Goal: Download file/media

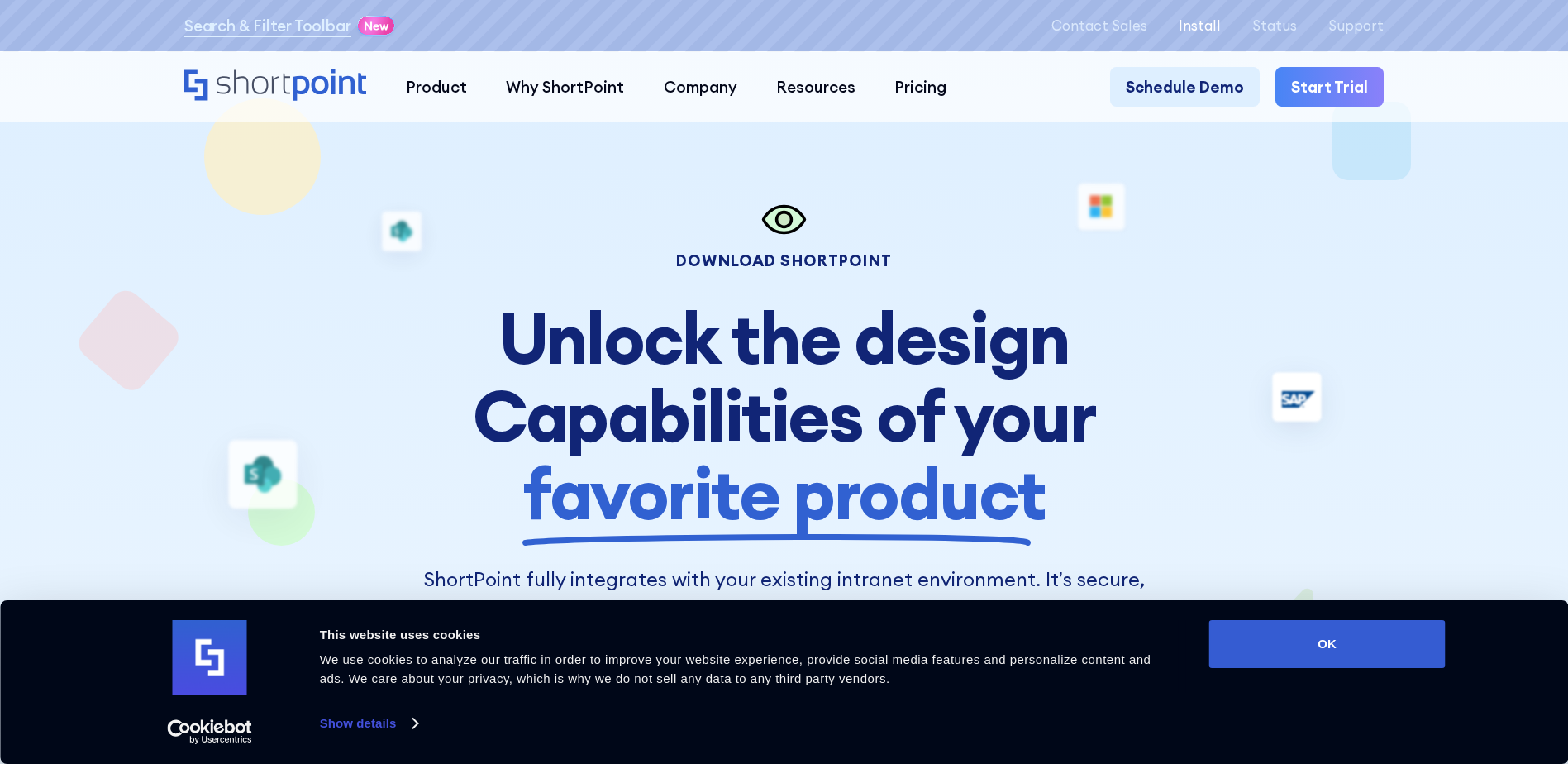
click at [1210, 30] on p "Install" at bounding box center [1200, 25] width 42 height 16
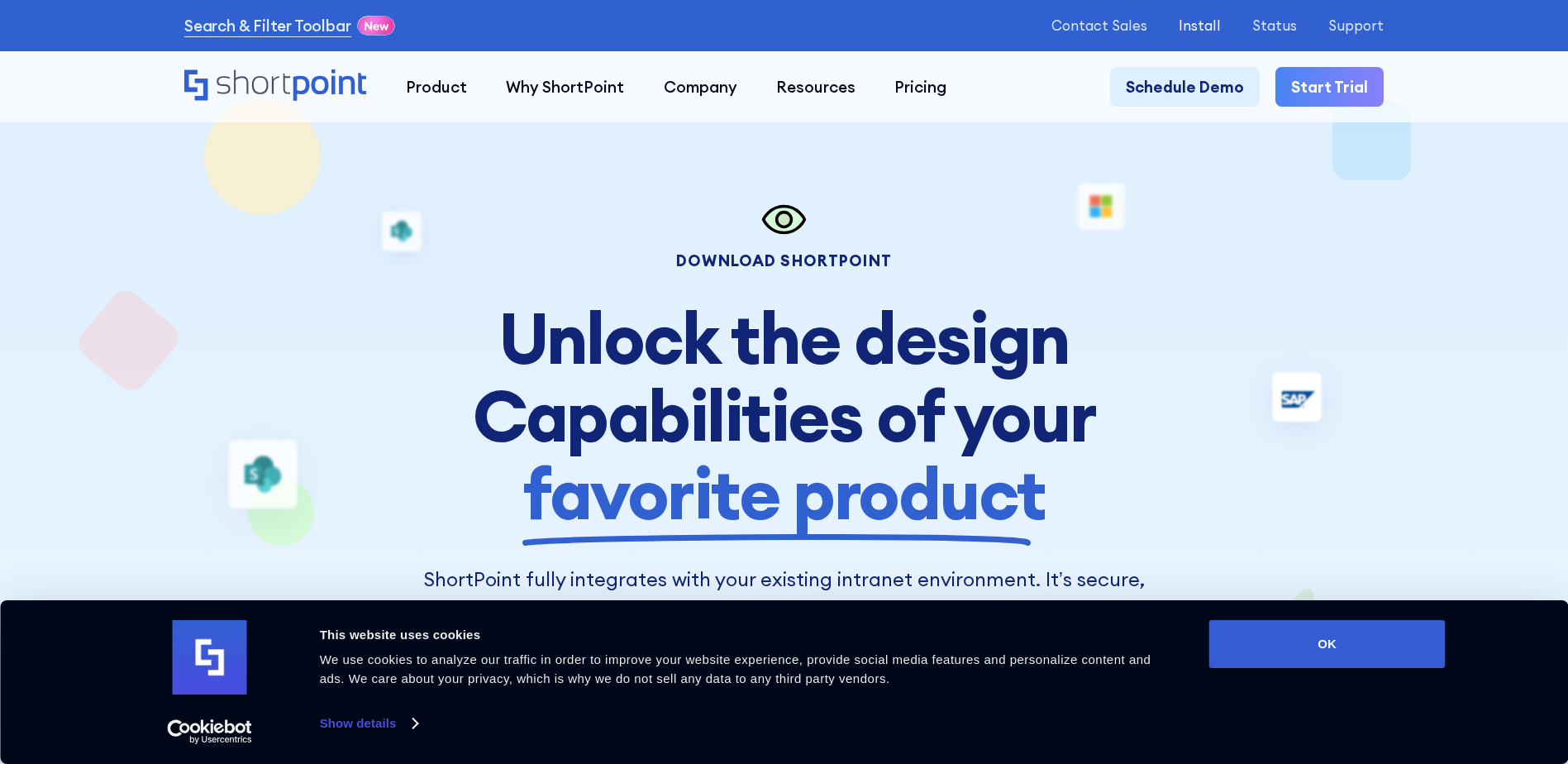
click at [1211, 22] on p "Install" at bounding box center [1200, 25] width 42 height 16
click at [1366, 650] on button "OK" at bounding box center [1327, 645] width 236 height 48
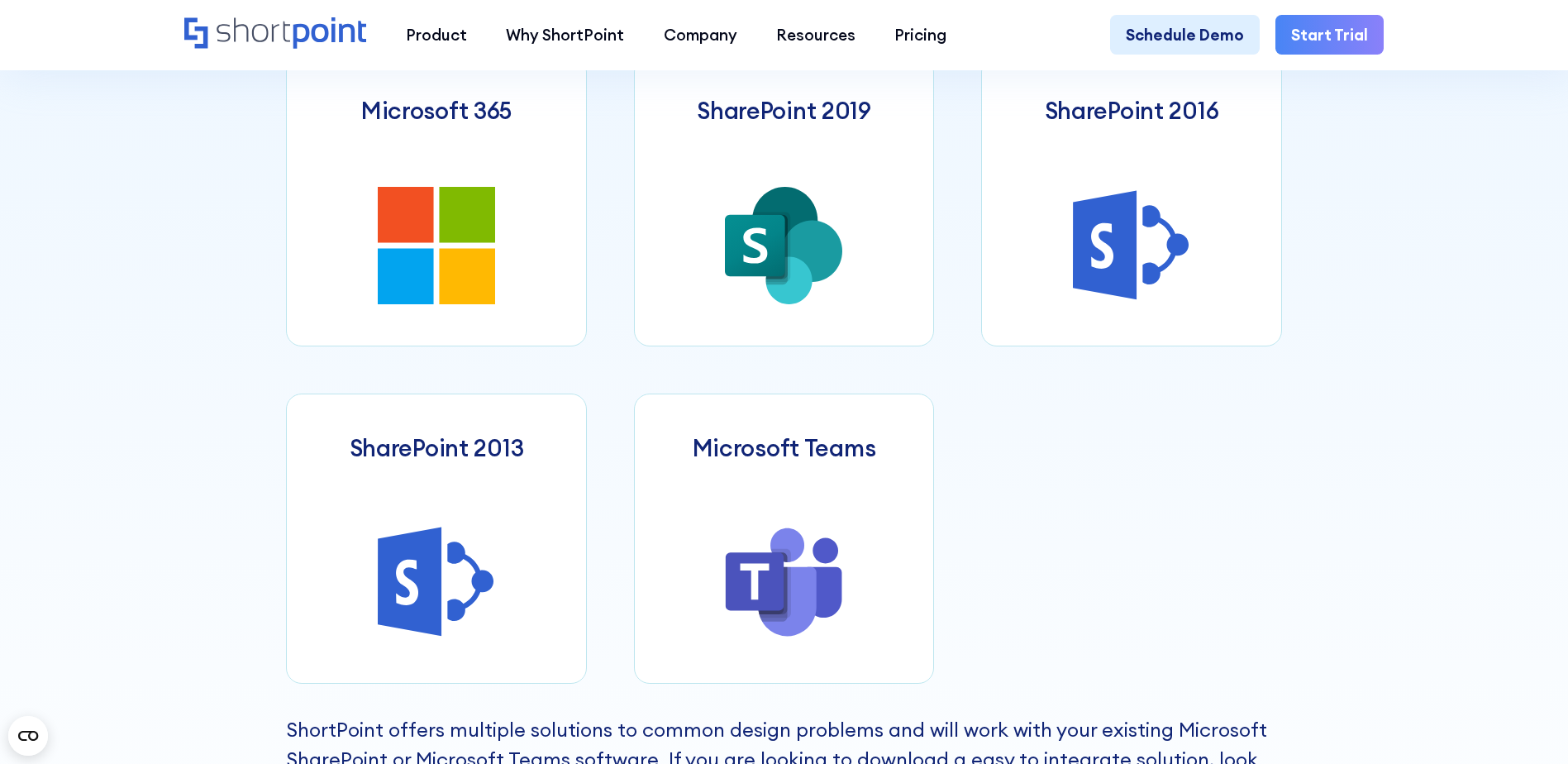
scroll to position [992, 0]
click at [826, 303] on icon at bounding box center [784, 245] width 118 height 118
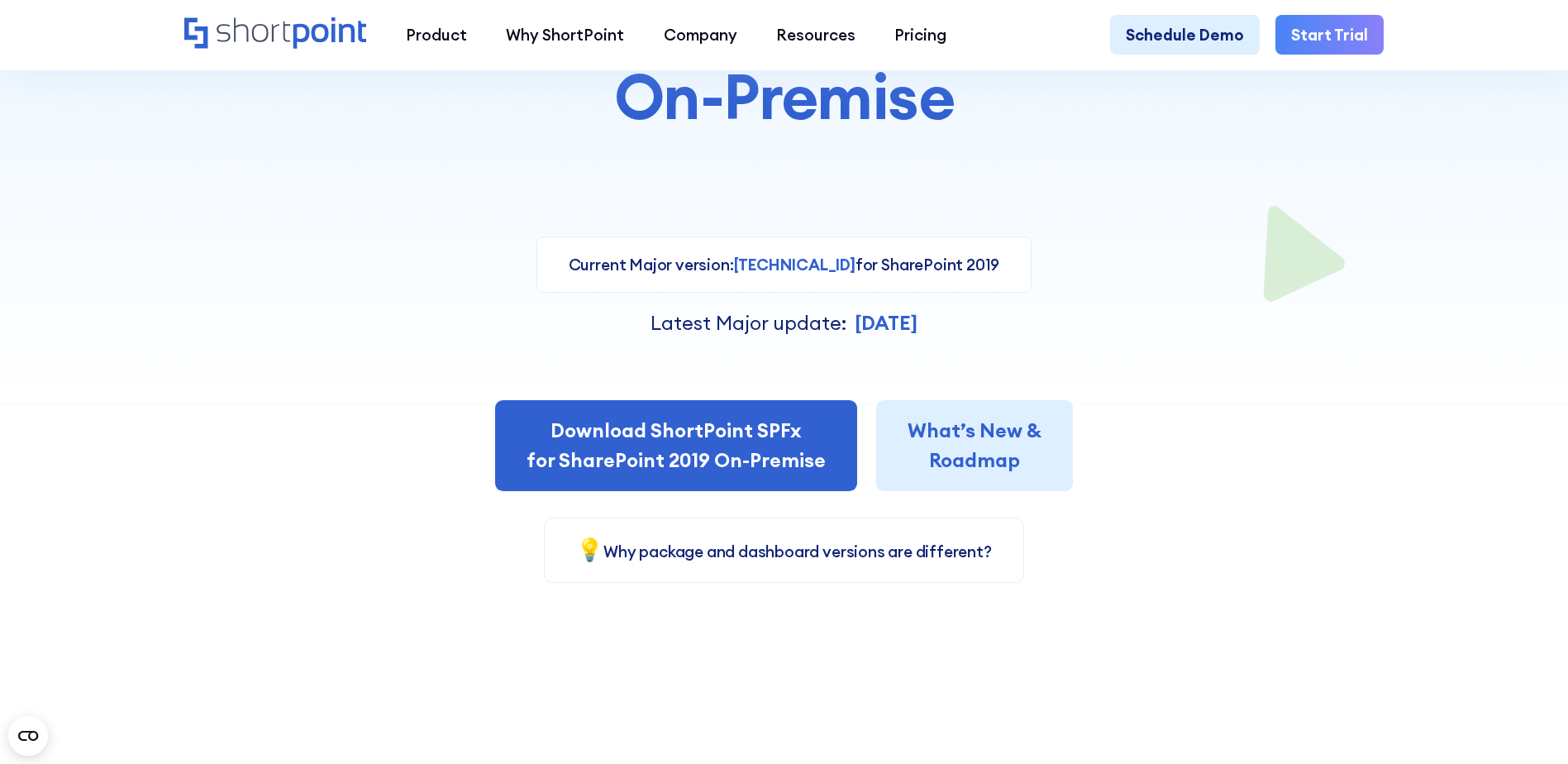
scroll to position [331, 0]
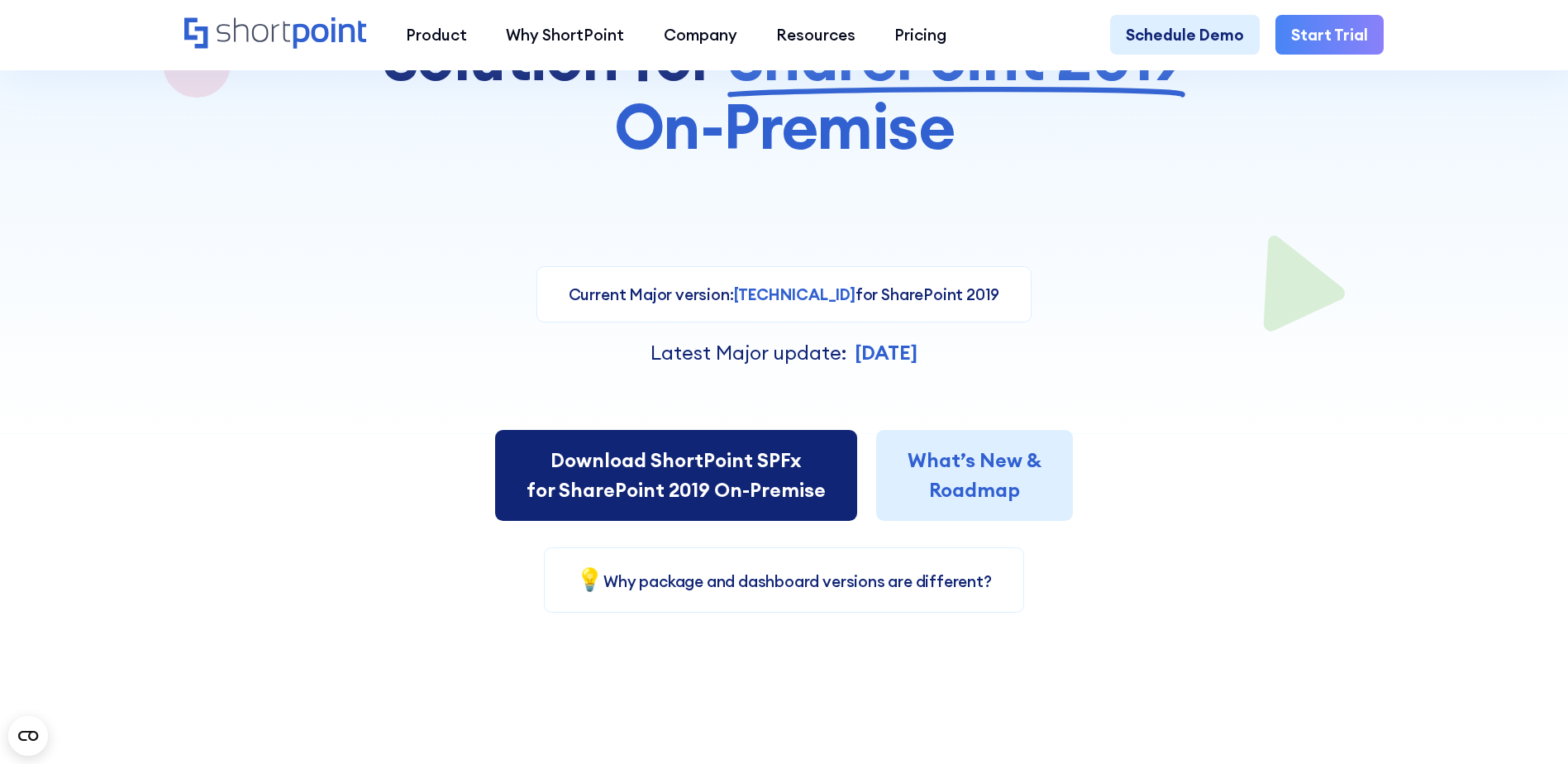
click at [734, 485] on link "Download ShortPoint SPFx for SharePoint 2019 On-Premise" at bounding box center [677, 474] width 362 height 90
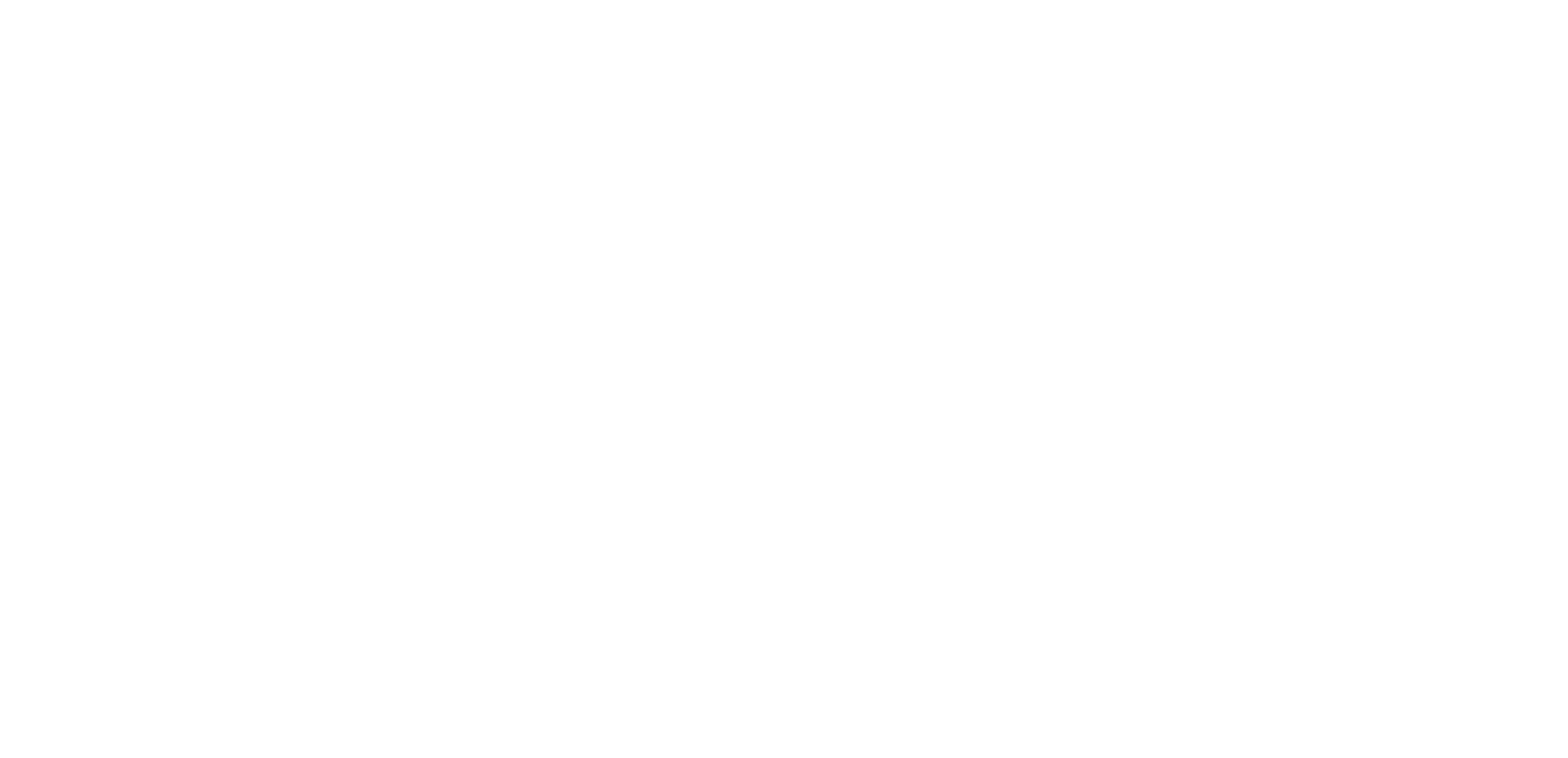
select select "SharePoint 2019 (On-Premise)"
